Goal: Information Seeking & Learning: Check status

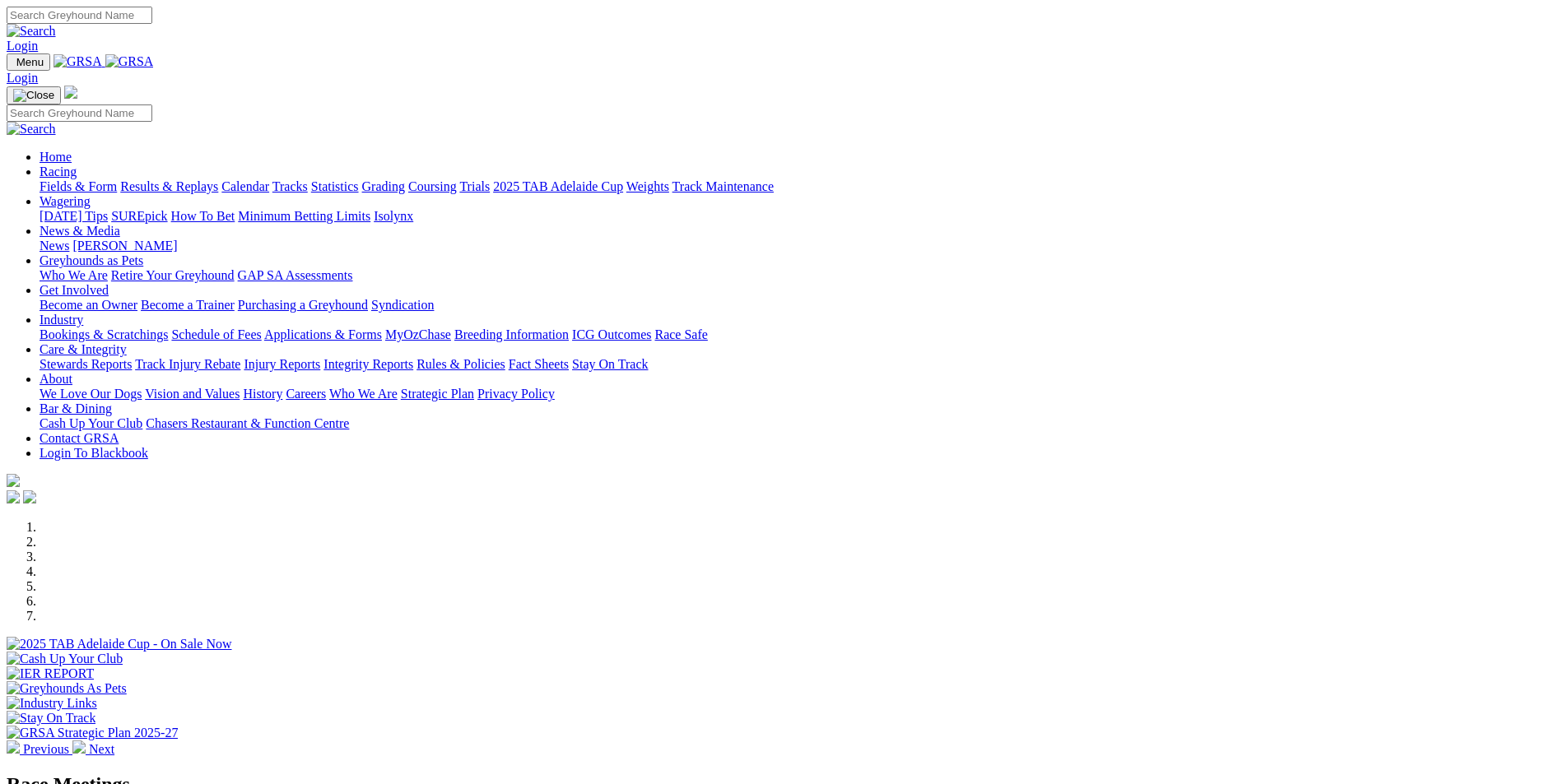
click at [218, 180] on link "Results & Replays" at bounding box center [169, 187] width 98 height 14
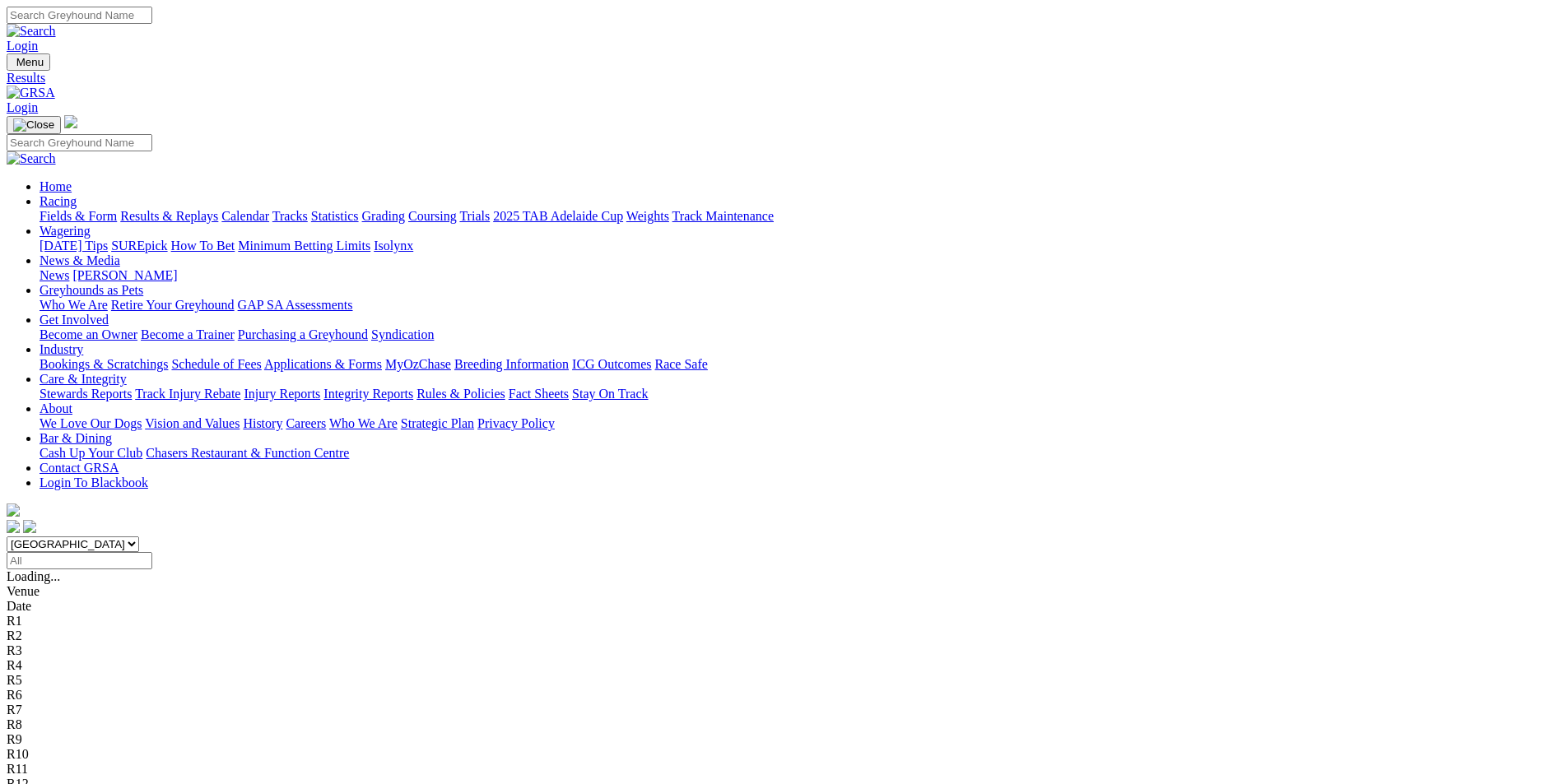
click at [139, 537] on select "[GEOGRAPHIC_DATA] [GEOGRAPHIC_DATA] [GEOGRAPHIC_DATA] [GEOGRAPHIC_DATA] [GEOGRA…" at bounding box center [73, 545] width 132 height 16
select select "QLD"
click at [139, 537] on select "[GEOGRAPHIC_DATA] [GEOGRAPHIC_DATA] [GEOGRAPHIC_DATA] [GEOGRAPHIC_DATA] [GEOGRA…" at bounding box center [73, 545] width 132 height 16
click at [152, 552] on input "Select date" at bounding box center [80, 561] width 146 height 17
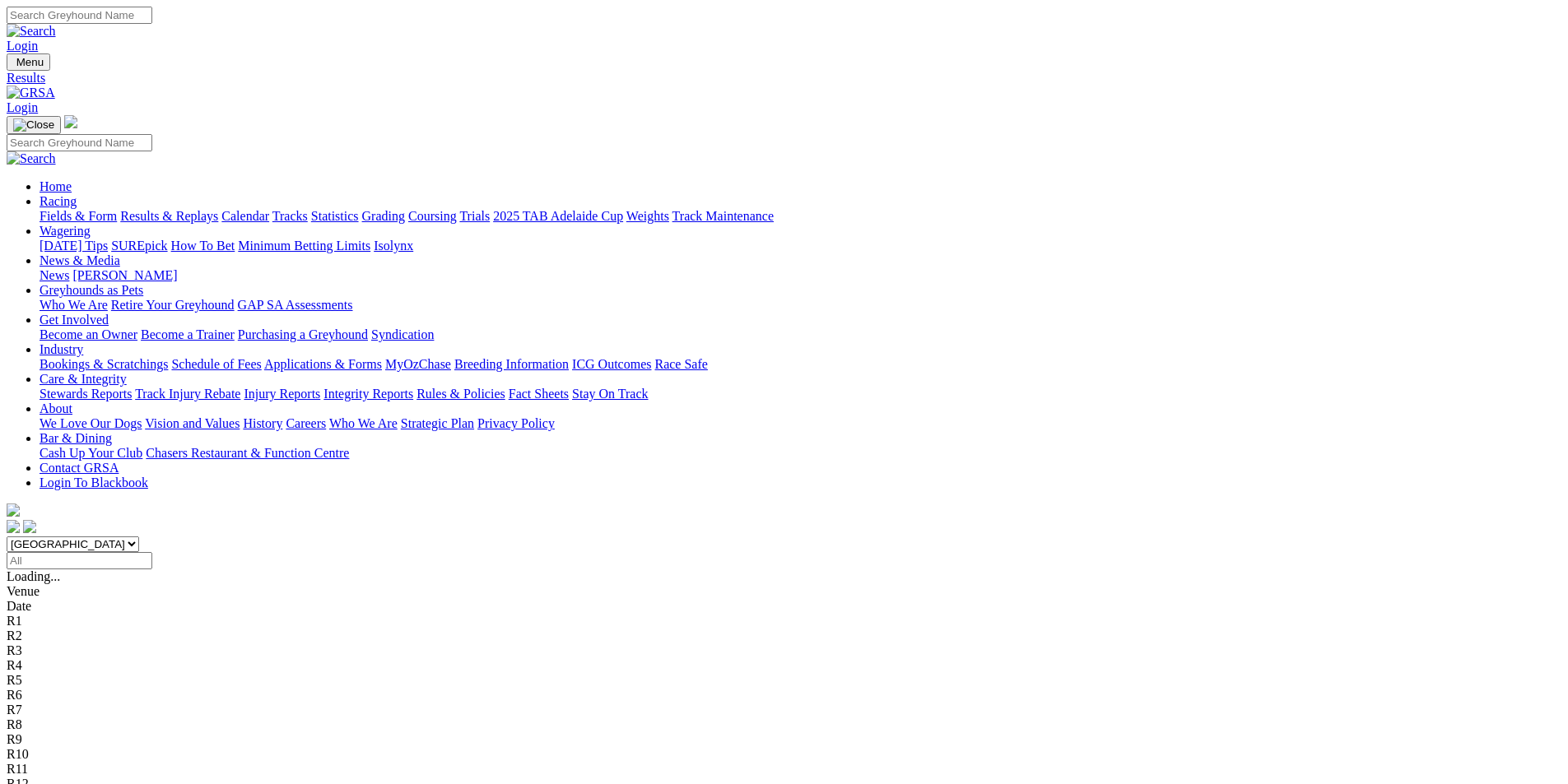
type input "Friday, 8 Aug 2025"
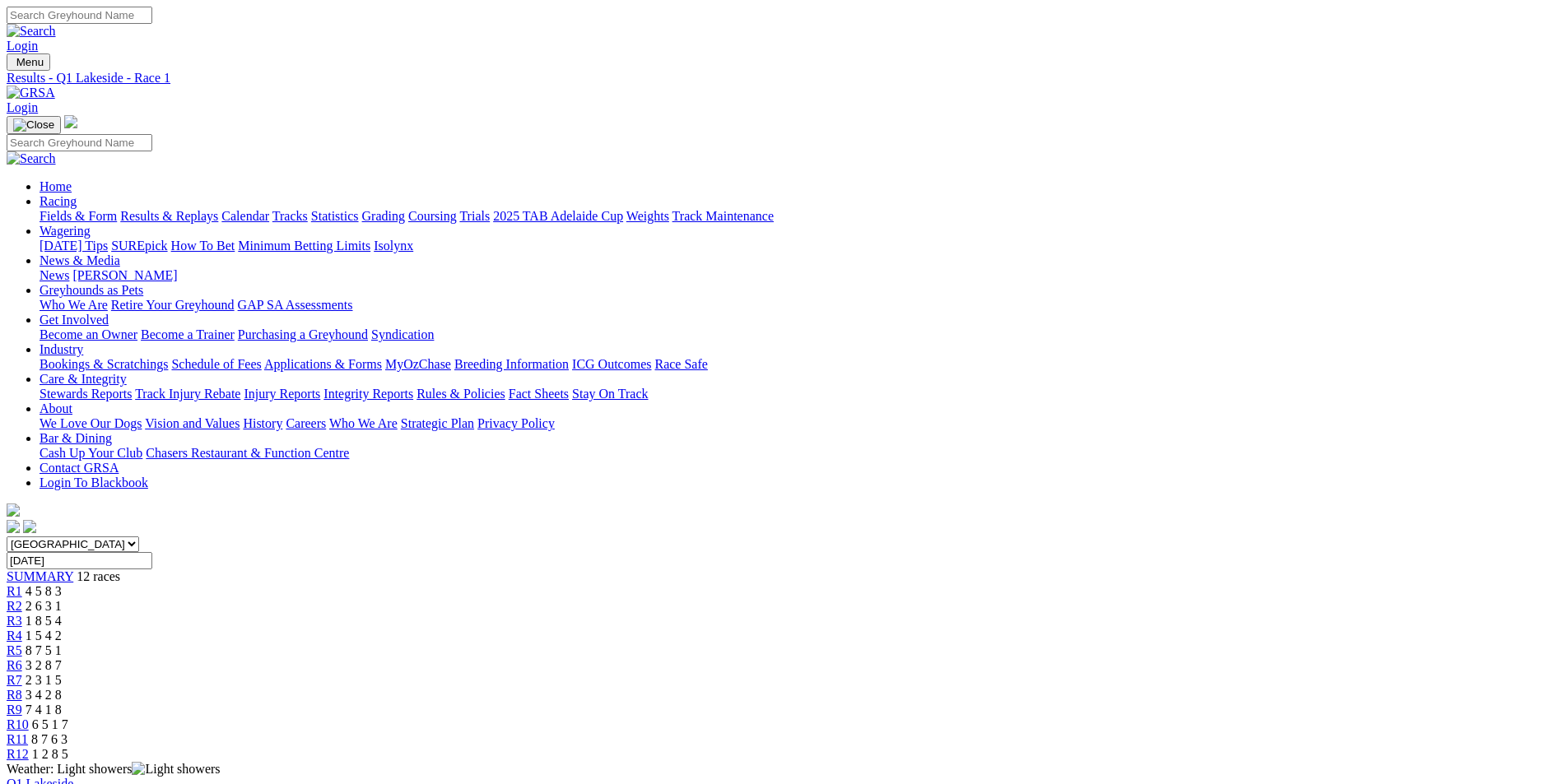
click at [28, 732] on span "R11" at bounding box center [17, 739] width 22 height 14
click at [29, 747] on link "R12" at bounding box center [18, 754] width 22 height 14
click at [1176, 732] on div "R11 8 7 6 3" at bounding box center [784, 739] width 1554 height 15
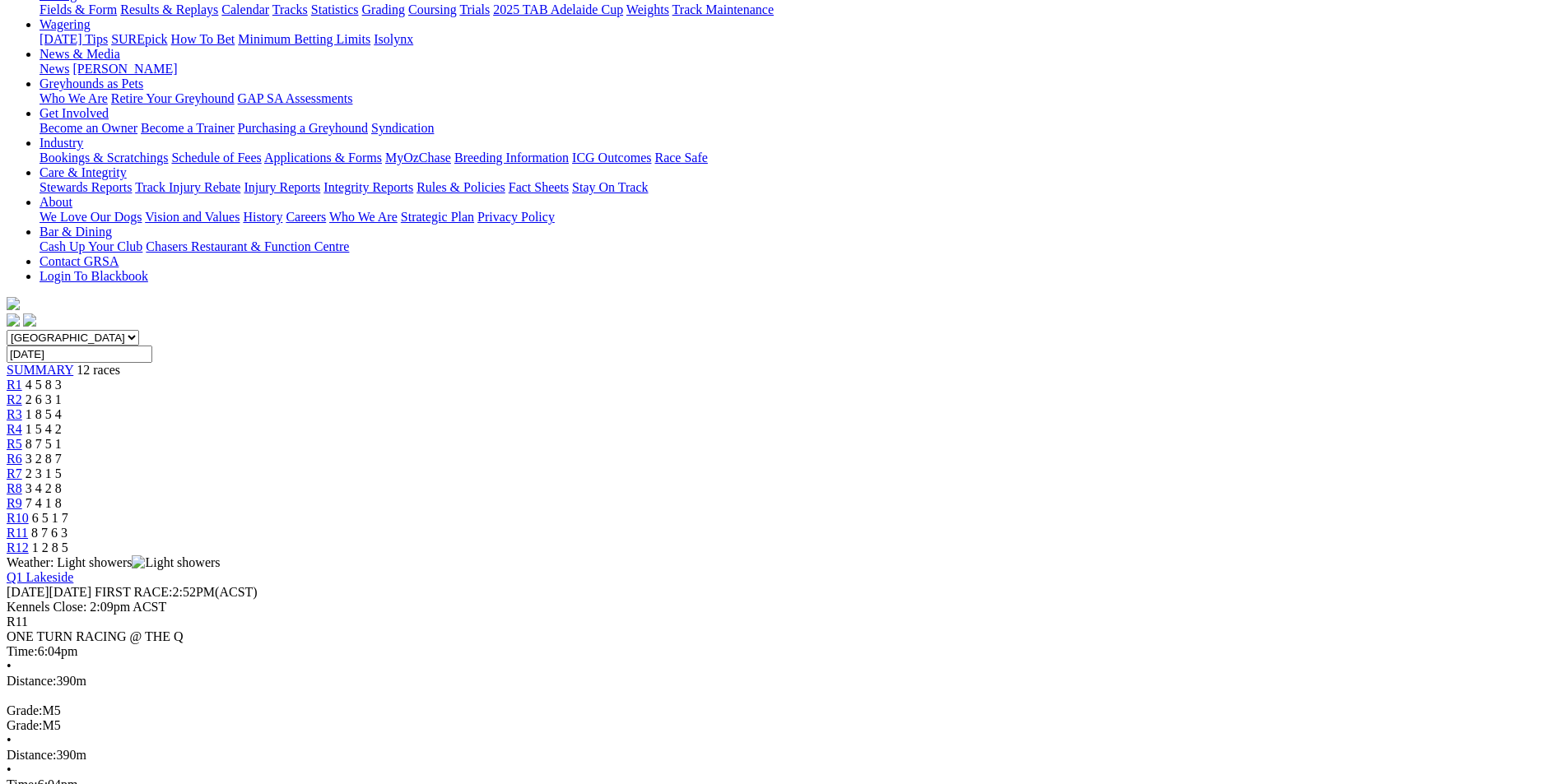
scroll to position [247, 0]
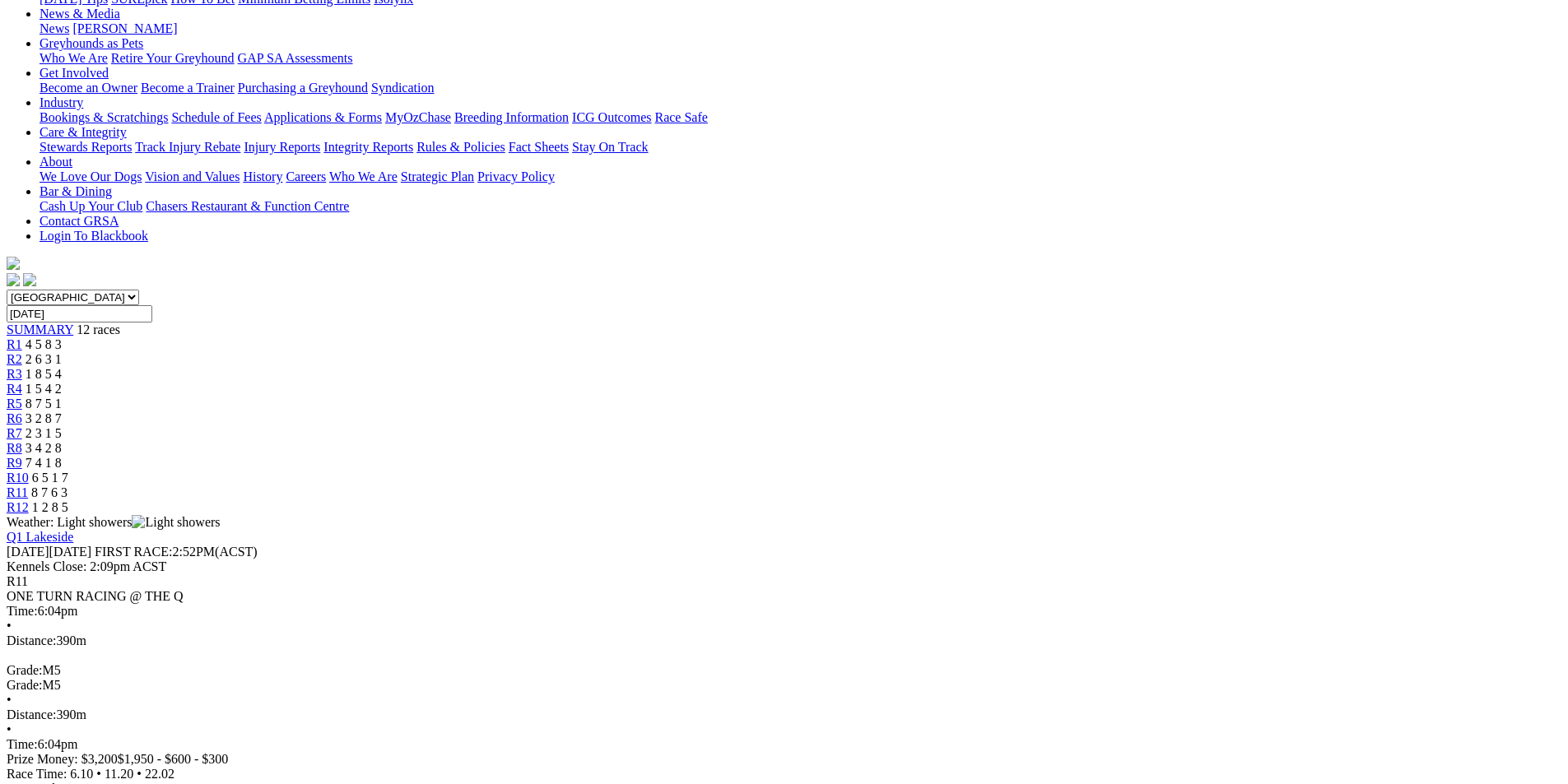
click at [29, 500] on span "R12" at bounding box center [18, 507] width 22 height 14
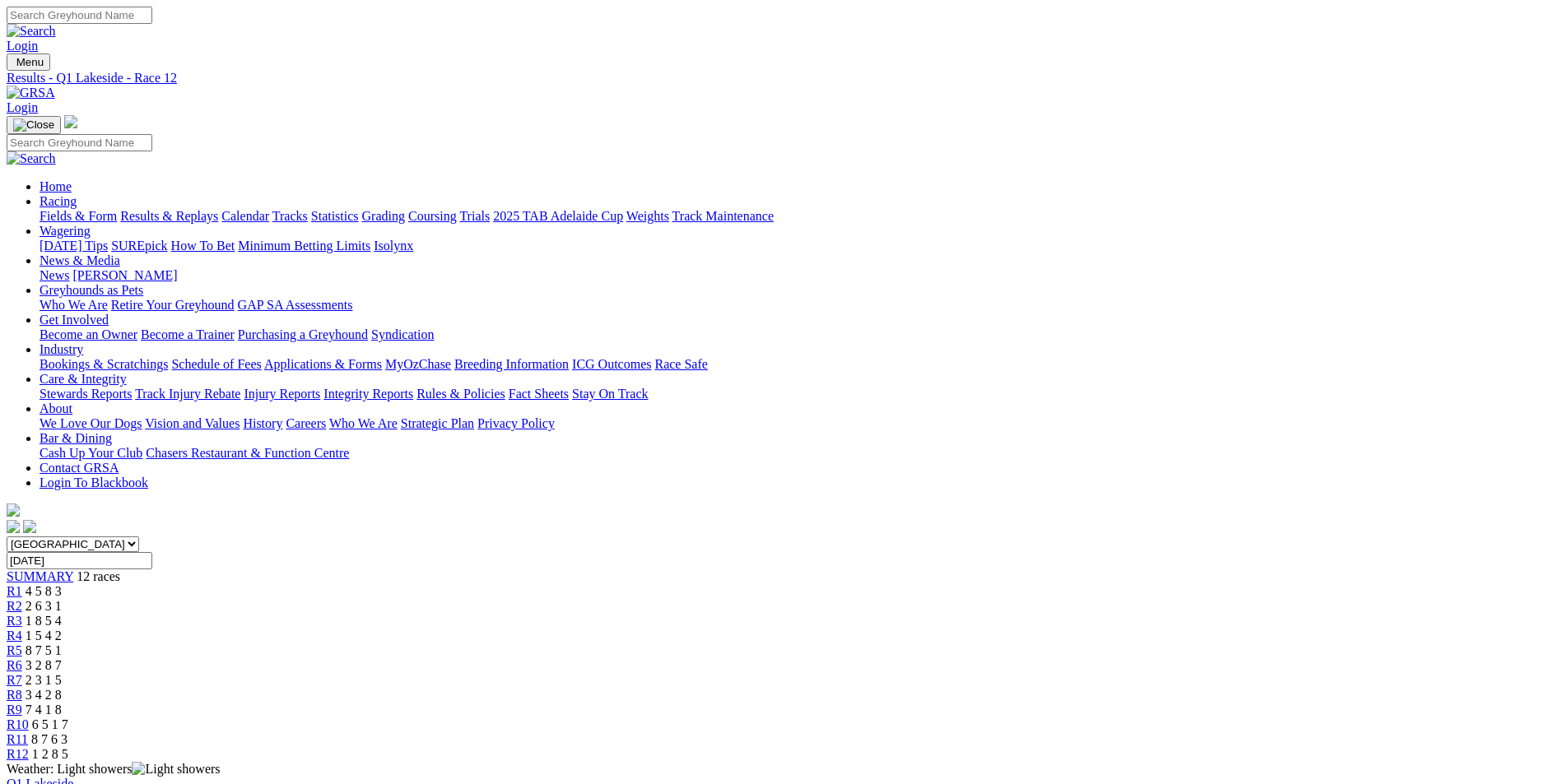
click at [22, 584] on span "R1" at bounding box center [15, 591] width 16 height 14
click at [152, 552] on input "Friday, 8 Aug 2025" at bounding box center [80, 561] width 146 height 17
type input "[DATE]"
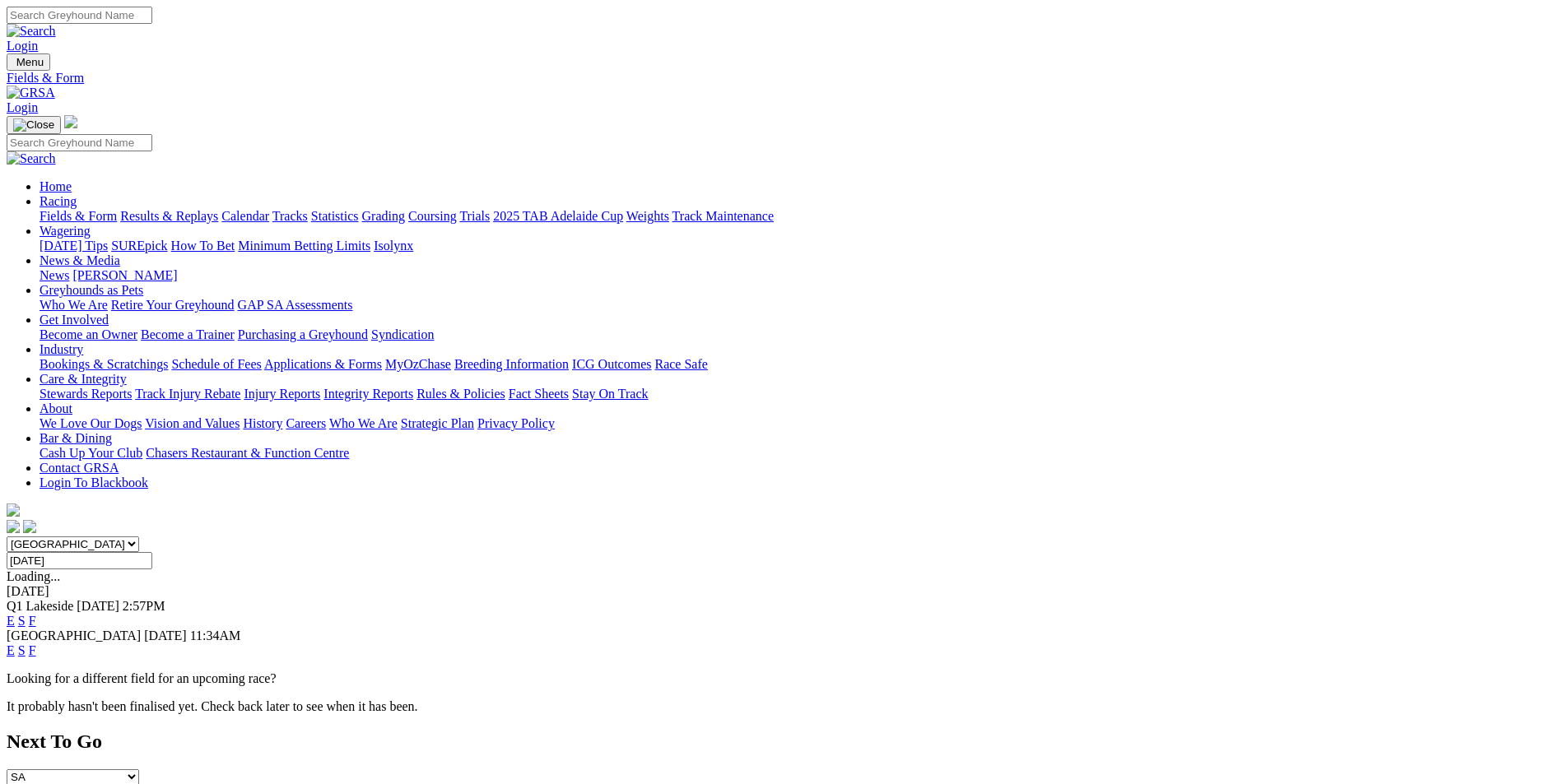
click at [139, 537] on select "[GEOGRAPHIC_DATA] [GEOGRAPHIC_DATA] [GEOGRAPHIC_DATA] [GEOGRAPHIC_DATA] [GEOGRA…" at bounding box center [73, 545] width 132 height 16
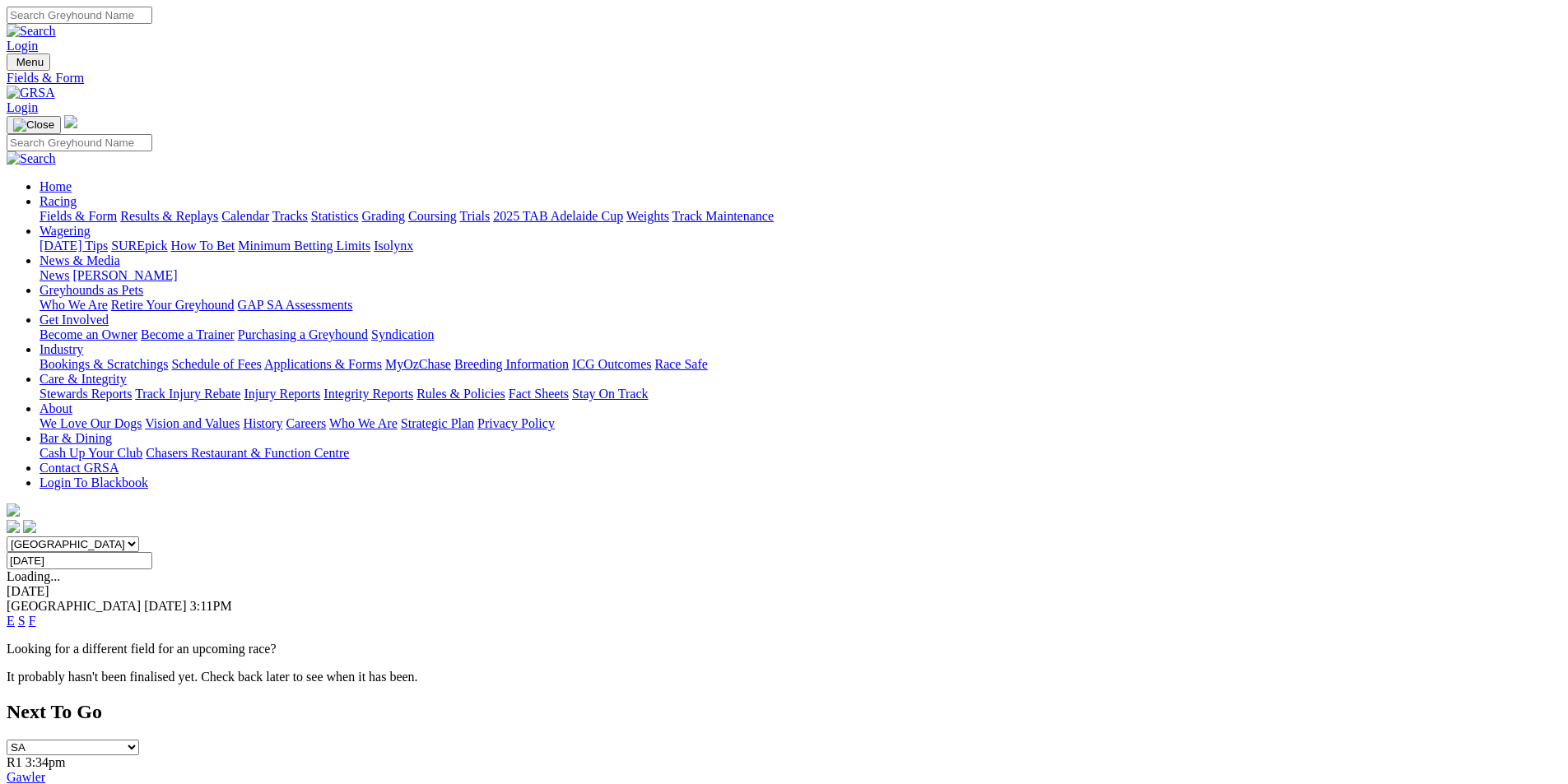
click at [139, 537] on select "[GEOGRAPHIC_DATA] [GEOGRAPHIC_DATA] [GEOGRAPHIC_DATA] [GEOGRAPHIC_DATA] [GEOGRA…" at bounding box center [73, 545] width 132 height 16
select select "QLD"
click at [139, 537] on select "[GEOGRAPHIC_DATA] [GEOGRAPHIC_DATA] [GEOGRAPHIC_DATA] [GEOGRAPHIC_DATA] [GEOGRA…" at bounding box center [73, 545] width 132 height 16
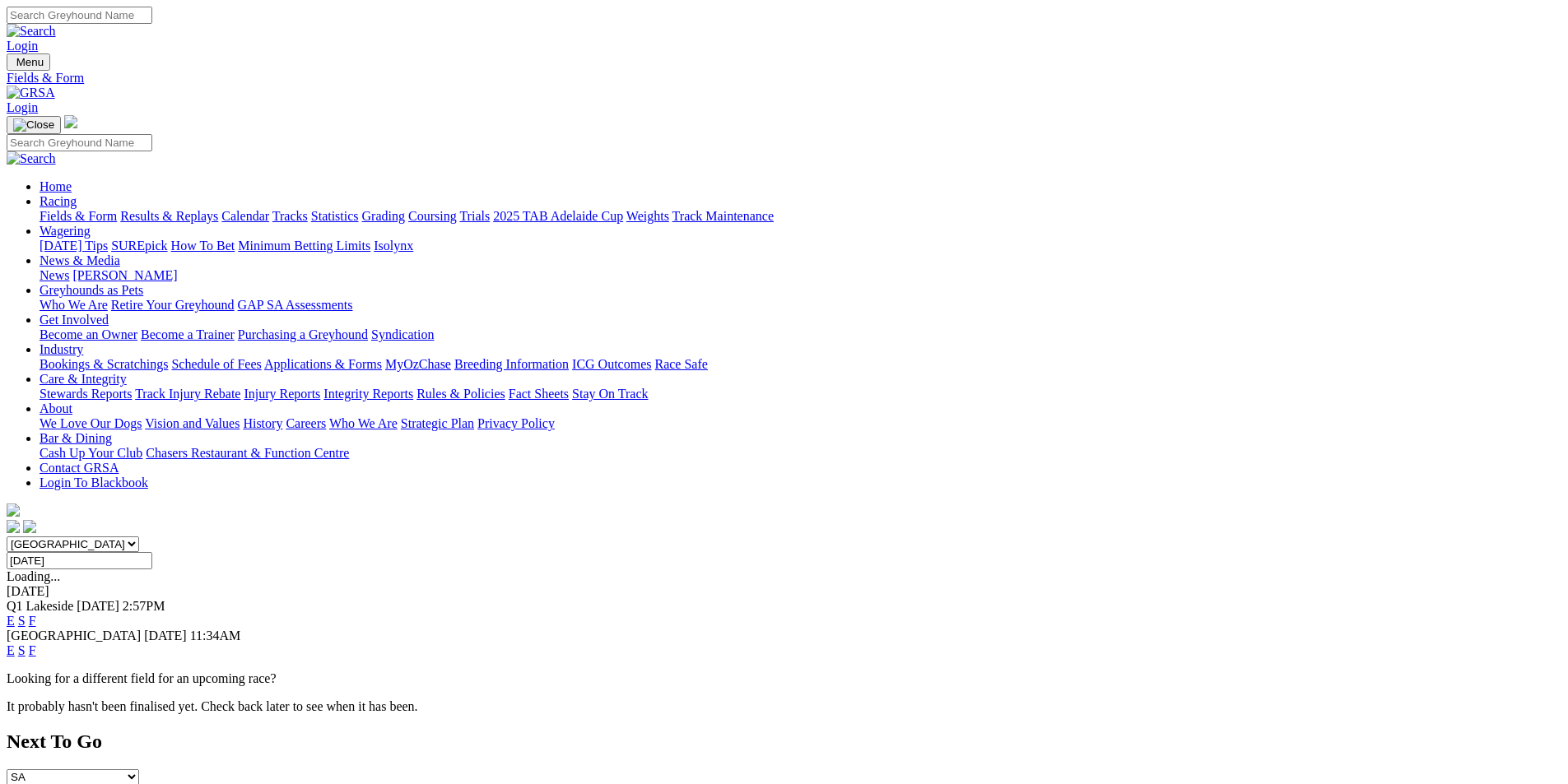
click at [218, 209] on link "Results & Replays" at bounding box center [169, 216] width 98 height 14
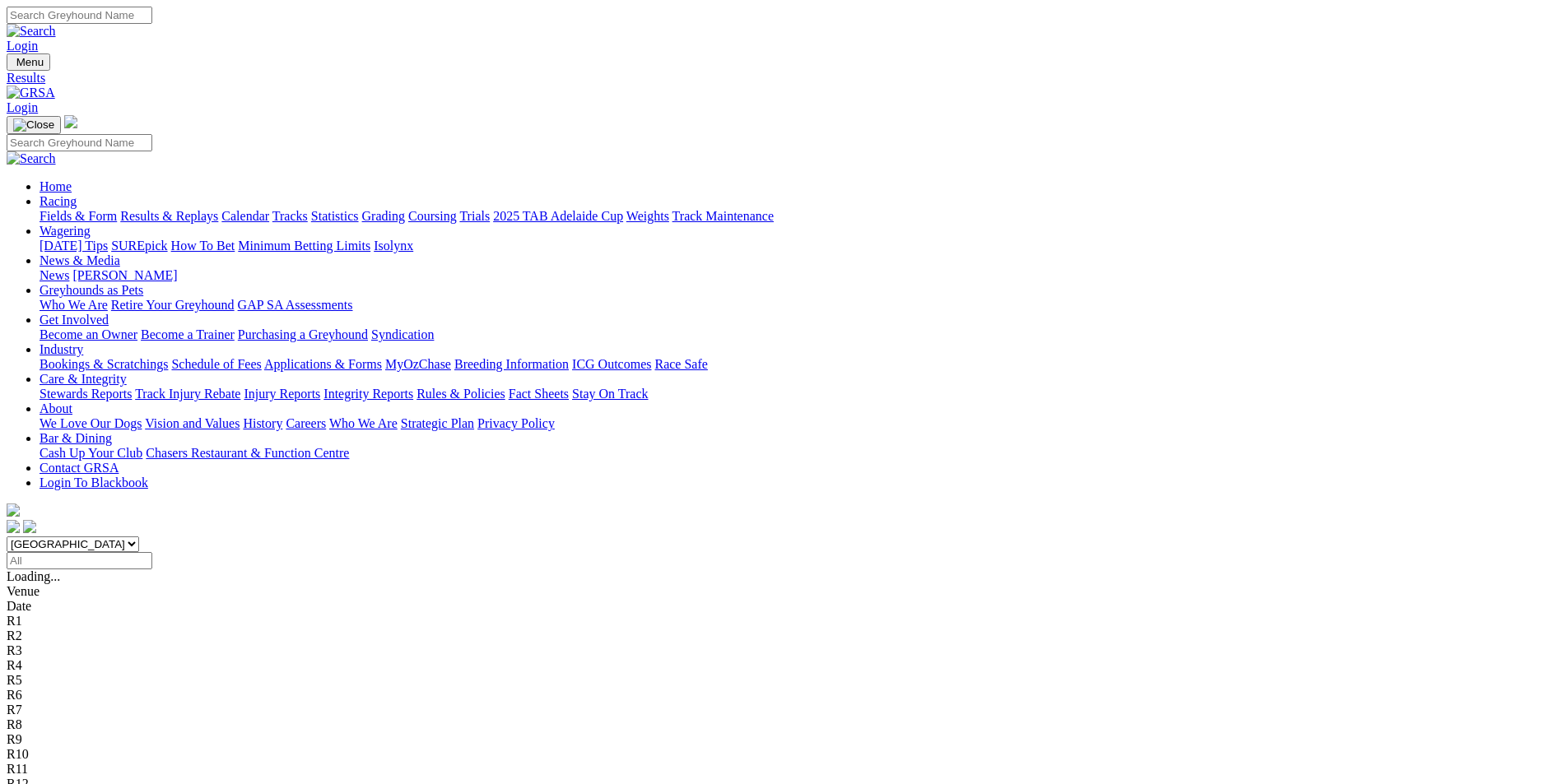
click at [139, 537] on select "South Australia New South Wales Northern Territory Queensland Tasmania Victoria…" at bounding box center [73, 545] width 132 height 16
select select "QLD"
click at [139, 537] on select "South Australia New South Wales Northern Territory Queensland Tasmania Victoria…" at bounding box center [73, 545] width 132 height 16
click at [152, 552] on input "Select date" at bounding box center [80, 561] width 146 height 17
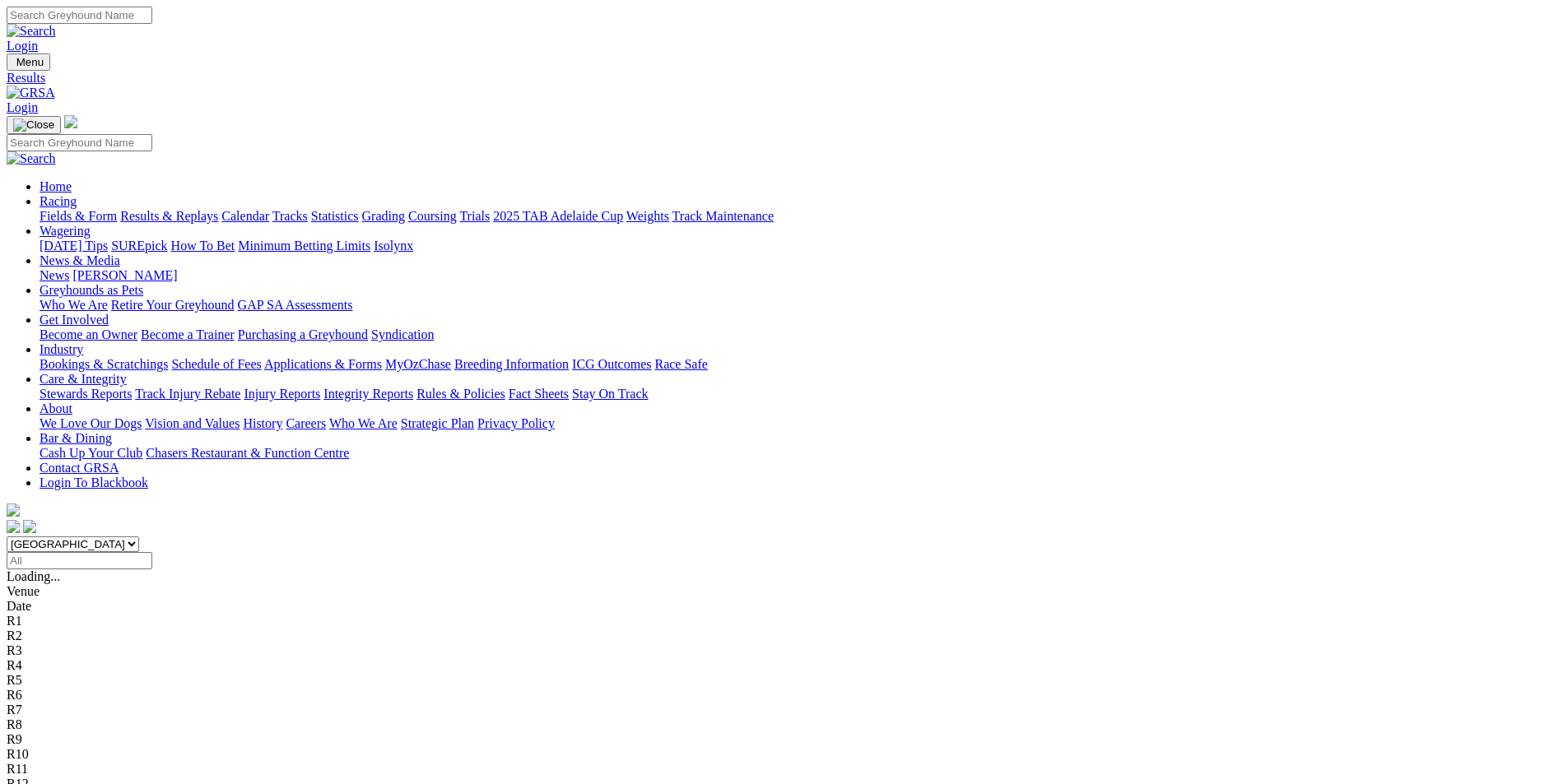
type input "[DATE]"
